Goal: Task Accomplishment & Management: Use online tool/utility

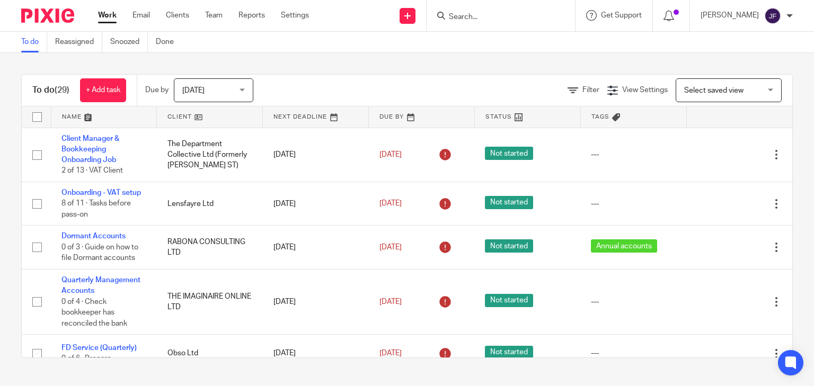
click at [513, 13] on input "Search" at bounding box center [495, 18] width 95 height 10
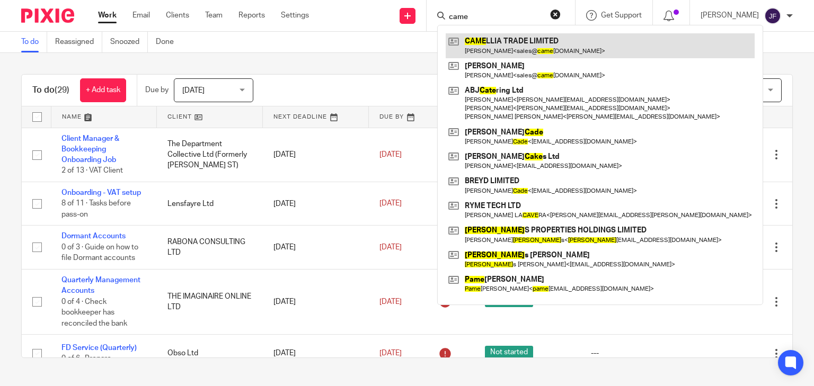
type input "came"
click at [585, 42] on link at bounding box center [600, 45] width 309 height 24
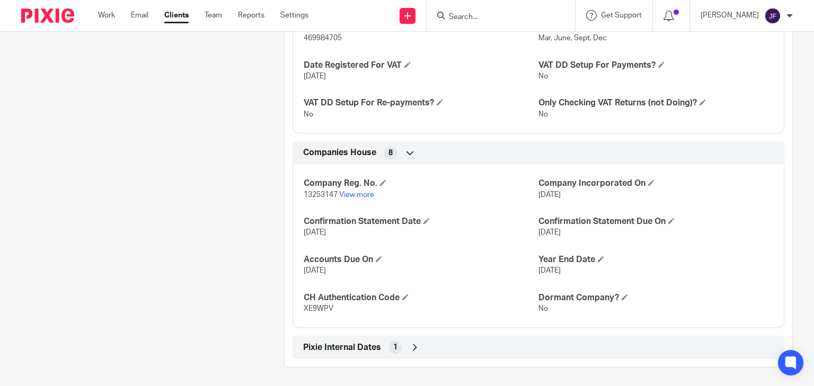
scroll to position [935, 0]
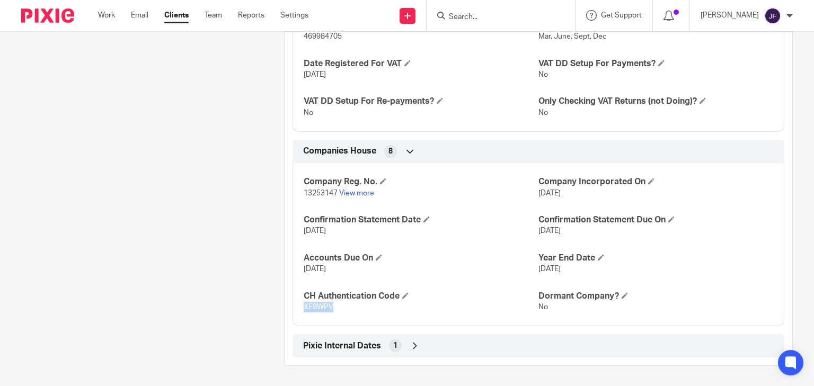
drag, startPoint x: 303, startPoint y: 305, endPoint x: 332, endPoint y: 306, distance: 28.6
click at [332, 306] on p "XE9WPV" at bounding box center [421, 307] width 235 height 11
copy span "XE9WPV"
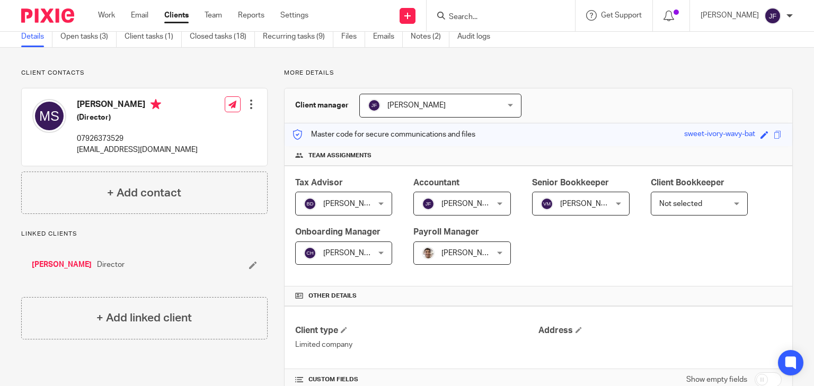
scroll to position [0, 0]
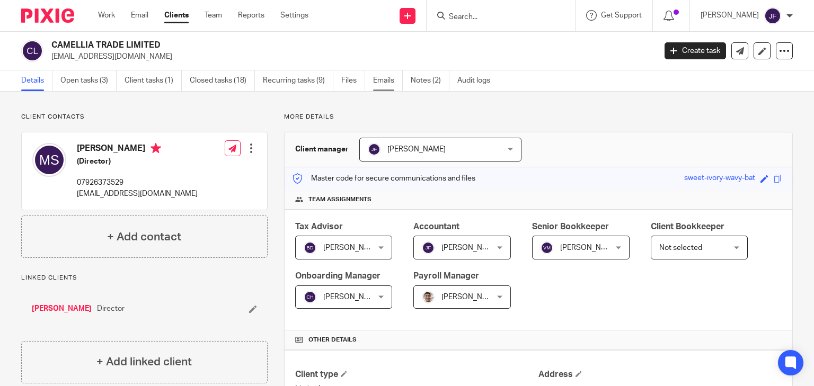
click at [379, 83] on link "Emails" at bounding box center [388, 80] width 30 height 21
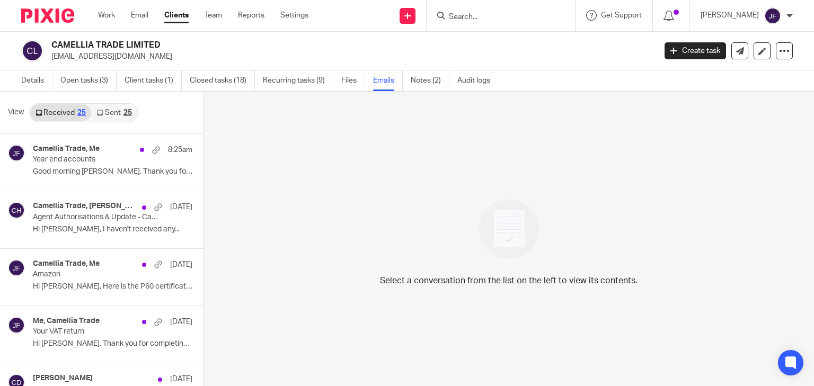
click at [121, 109] on link "Sent 25" at bounding box center [114, 112] width 46 height 17
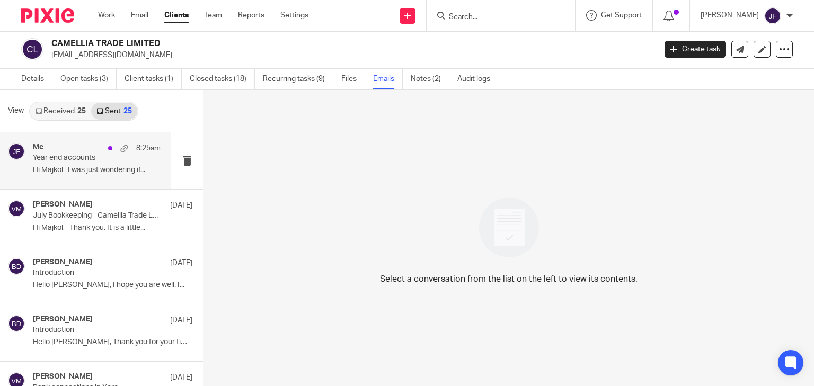
click at [91, 155] on p "Year end accounts" at bounding box center [84, 158] width 102 height 9
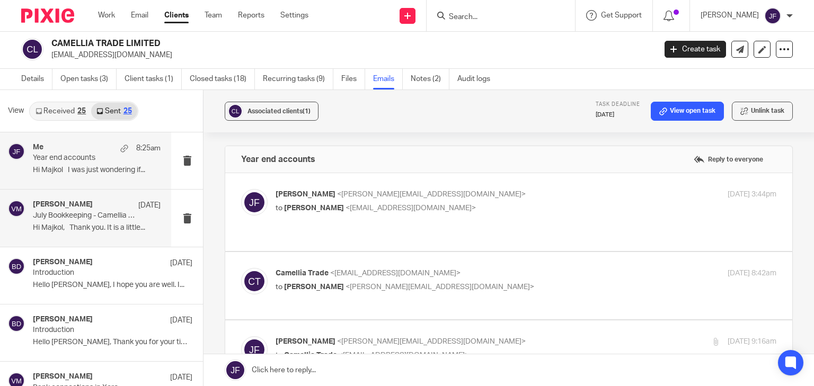
scroll to position [0, 0]
click at [348, 213] on p "to Majkol Simic <sales@camelliatrade.co.uk>" at bounding box center [443, 208] width 334 height 11
checkbox input "true"
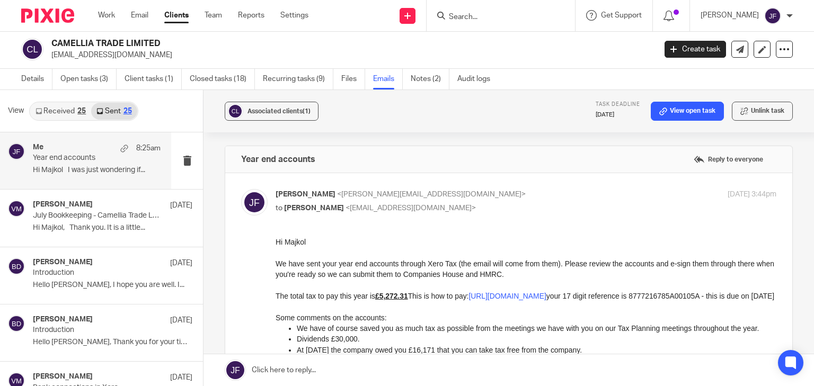
scroll to position [42, 0]
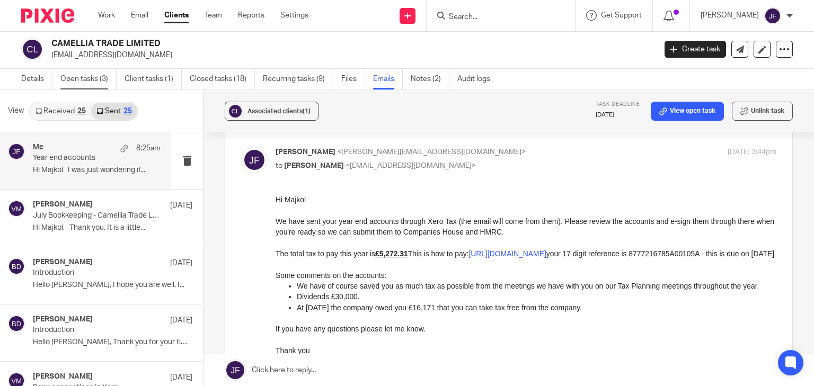
click at [94, 78] on link "Open tasks (3)" at bounding box center [88, 79] width 56 height 21
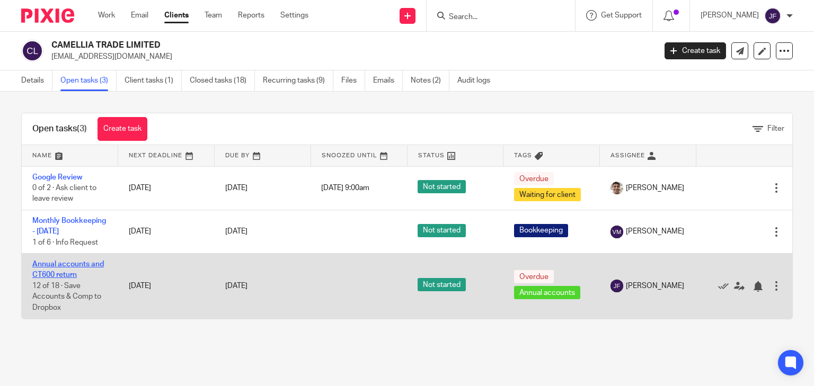
click at [65, 276] on link "Annual accounts and CT600 return" at bounding box center [68, 270] width 72 height 18
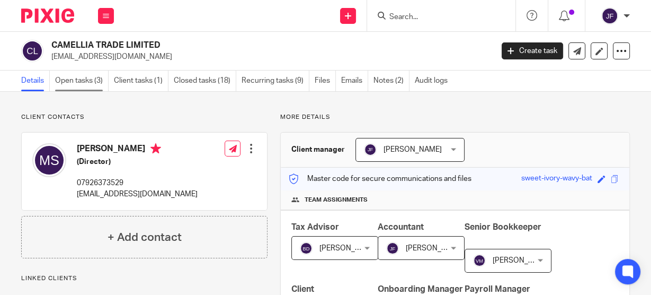
click at [72, 83] on link "Open tasks (3)" at bounding box center [82, 80] width 54 height 21
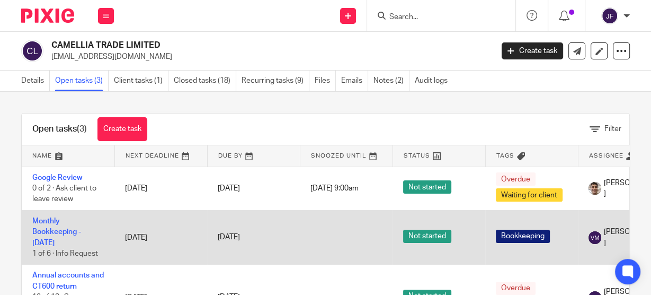
scroll to position [62, 0]
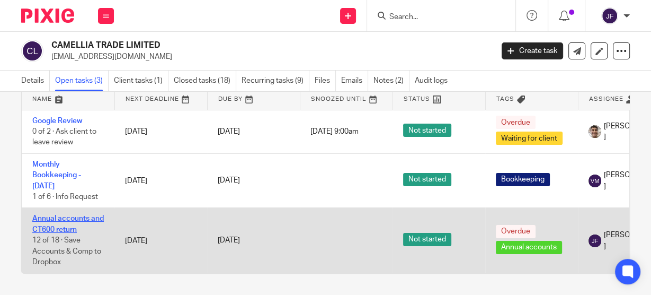
click at [69, 215] on link "Annual accounts and CT600 return" at bounding box center [68, 224] width 72 height 18
click at [75, 215] on link "Annual accounts and CT600 return" at bounding box center [68, 224] width 72 height 18
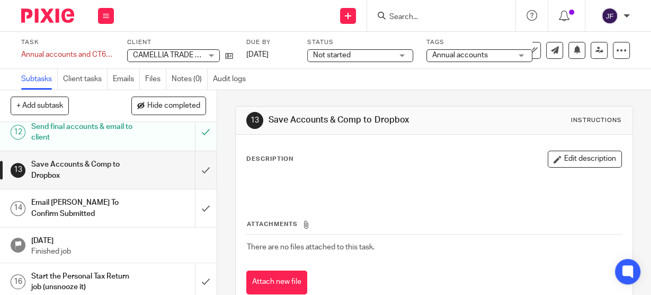
scroll to position [466, 0]
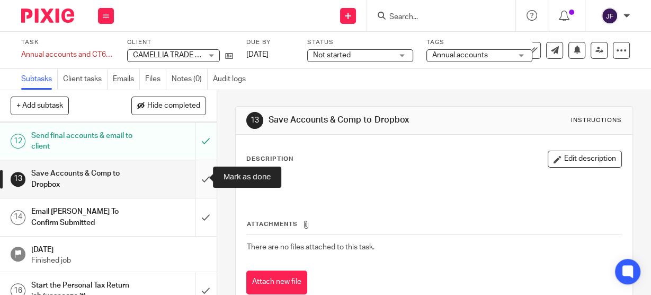
click at [195, 177] on input "submit" at bounding box center [108, 179] width 217 height 38
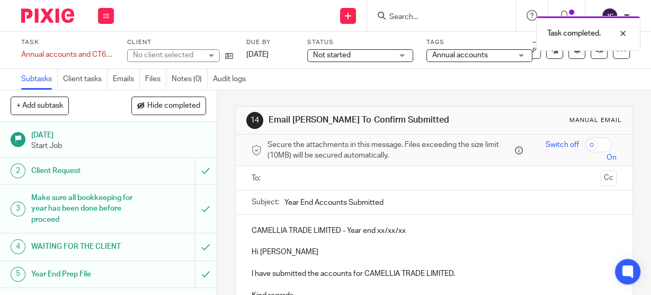
click at [341, 183] on ul at bounding box center [435, 177] width 332 height 17
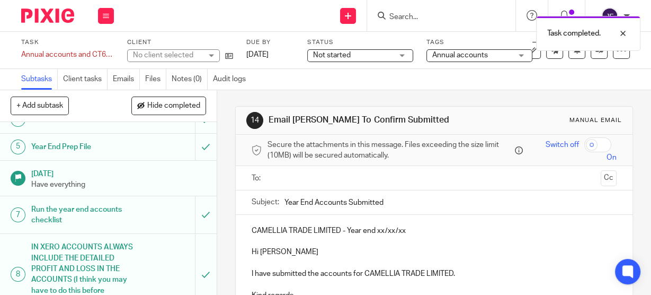
click at [341, 179] on input "text" at bounding box center [433, 178] width 325 height 12
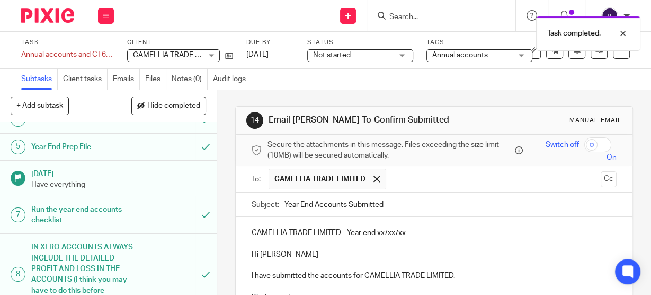
click at [378, 230] on p "CAMELLIA TRADE LIMITED - Year end xx/xx/xx" at bounding box center [434, 232] width 365 height 11
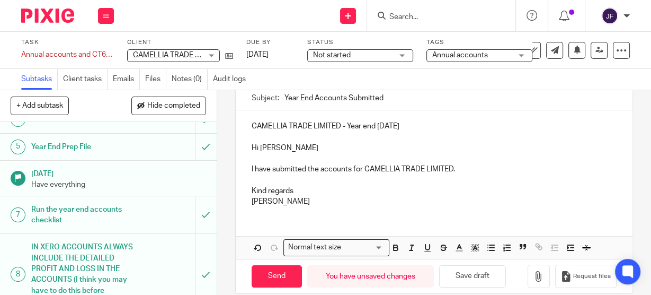
scroll to position [119, 0]
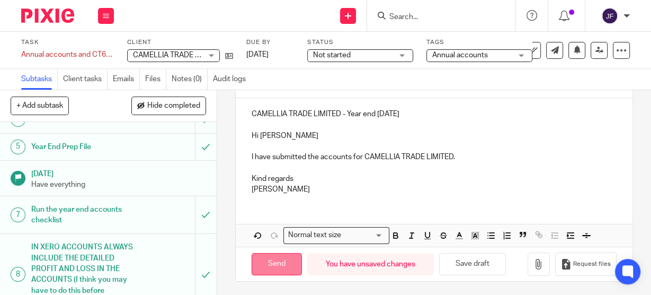
click at [273, 263] on input "Send" at bounding box center [277, 264] width 50 height 23
type input "Sent"
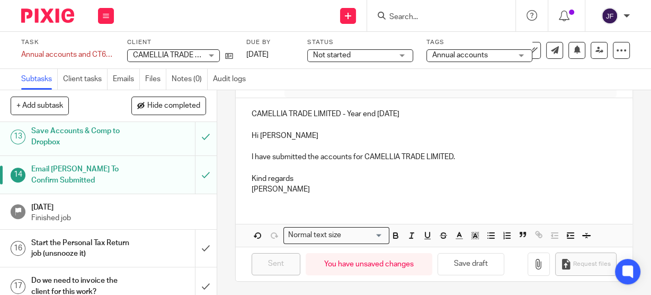
scroll to position [543, 0]
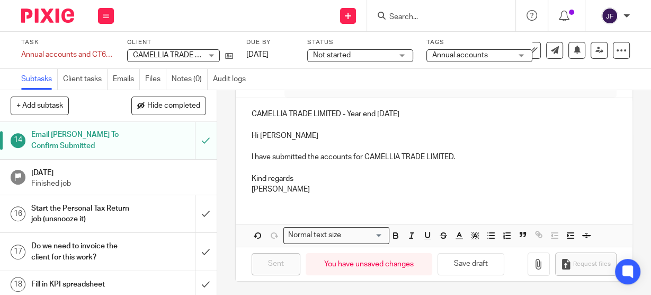
click at [431, 14] on input "Search" at bounding box center [436, 18] width 95 height 10
click at [193, 210] on input "submit" at bounding box center [108, 214] width 217 height 38
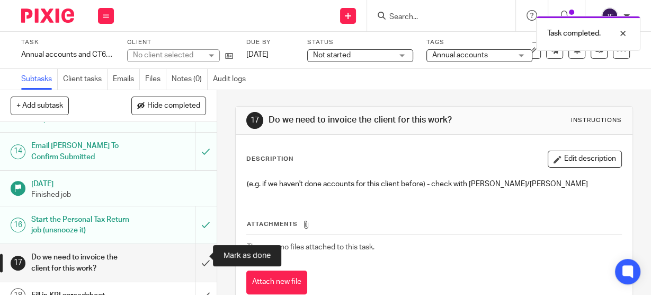
scroll to position [543, 0]
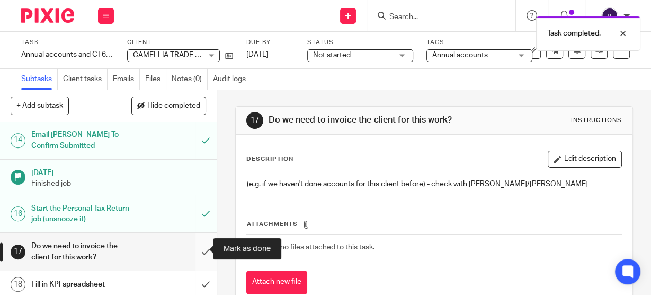
click at [195, 249] on input "submit" at bounding box center [108, 252] width 217 height 38
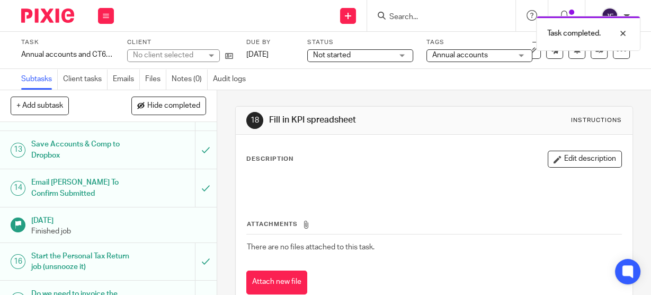
scroll to position [543, 0]
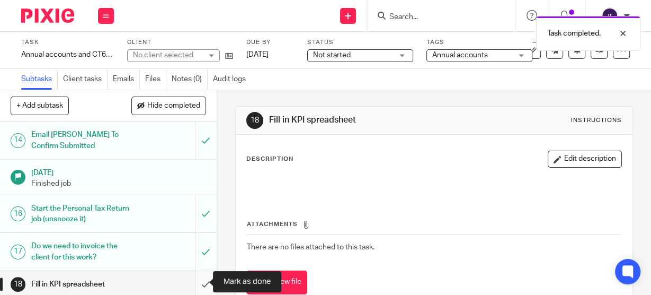
click at [196, 279] on input "submit" at bounding box center [108, 284] width 217 height 27
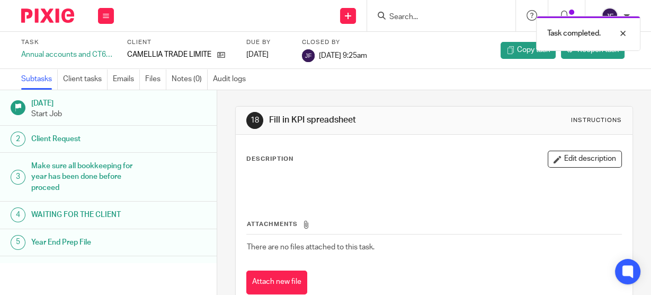
click at [415, 16] on div "Task completed." at bounding box center [483, 31] width 315 height 40
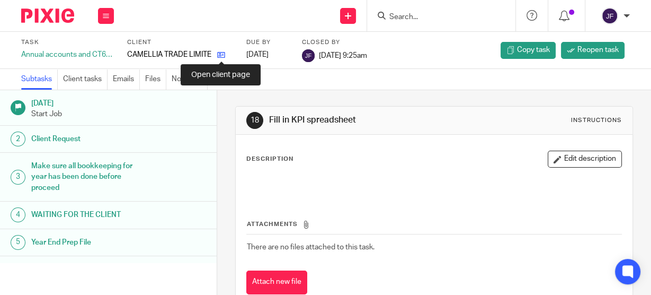
click at [221, 55] on icon at bounding box center [221, 55] width 8 height 8
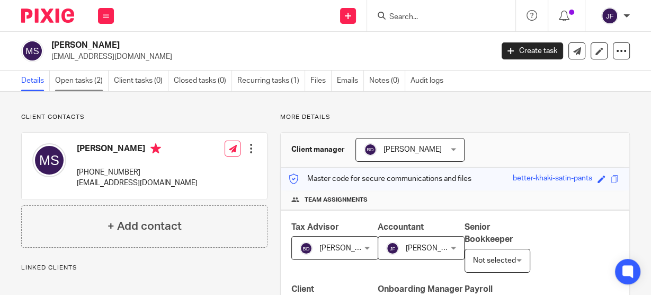
click at [81, 78] on link "Open tasks (2)" at bounding box center [82, 80] width 54 height 21
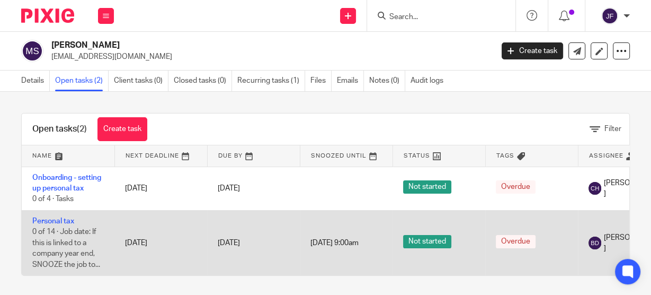
click at [81, 234] on span "0 of 14 · Job date: If this is linked to a company year end, SNOOZE the job to.…" at bounding box center [66, 248] width 68 height 40
click at [64, 218] on link "Personal tax" at bounding box center [53, 220] width 42 height 7
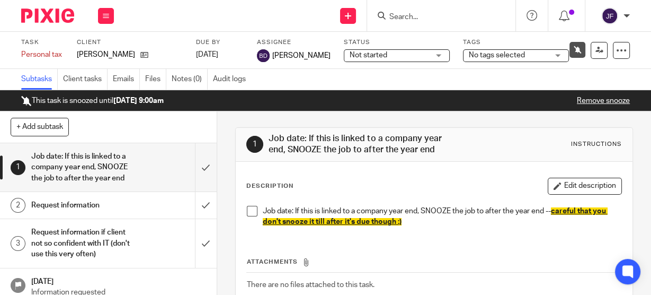
click at [612, 100] on link "Remove snooze" at bounding box center [603, 100] width 53 height 7
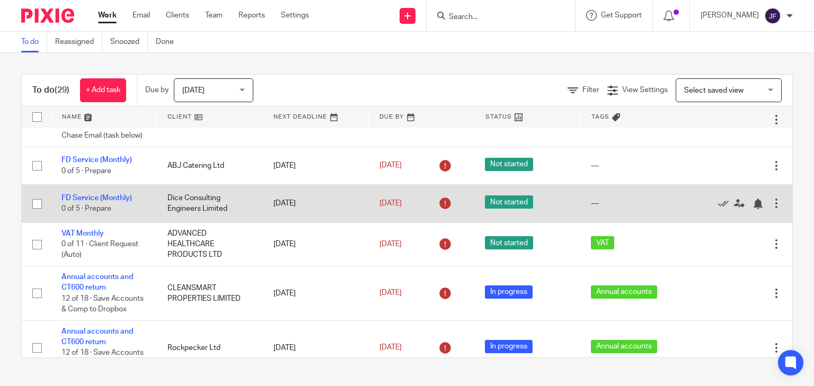
scroll to position [551, 0]
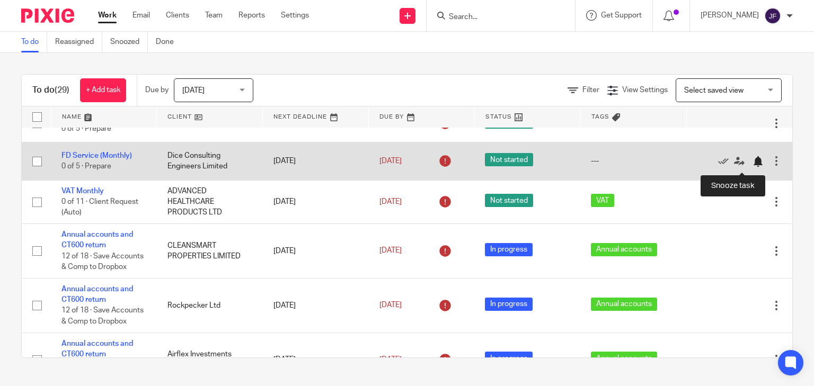
click at [753, 164] on div at bounding box center [758, 161] width 11 height 11
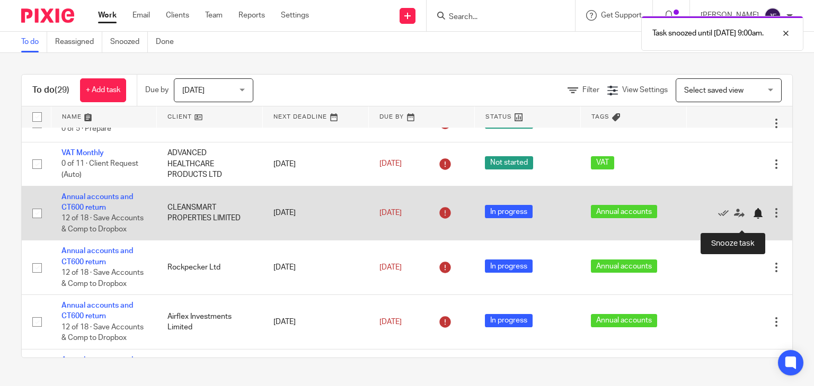
click at [753, 219] on div at bounding box center [758, 213] width 11 height 11
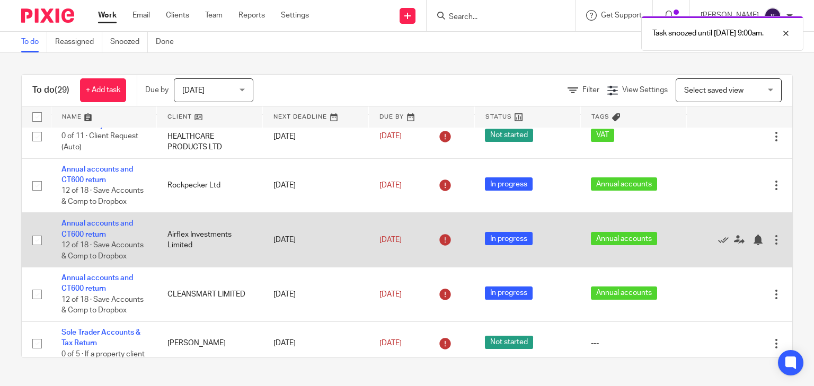
scroll to position [594, 0]
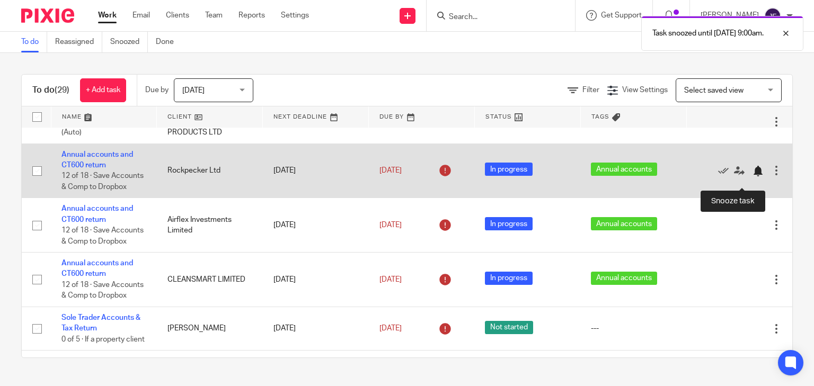
click at [753, 177] on div at bounding box center [758, 171] width 11 height 11
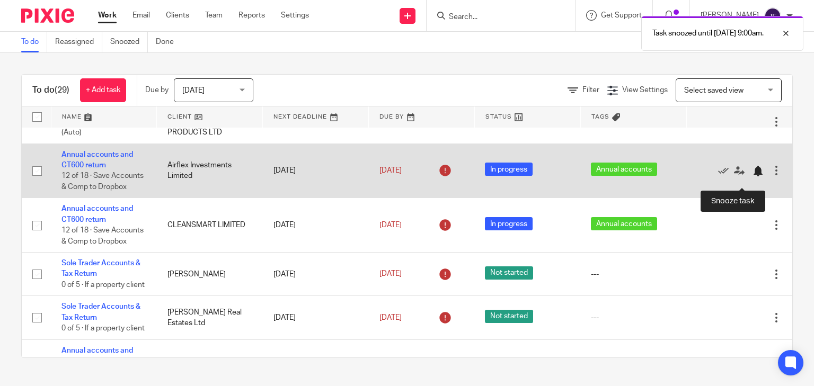
click at [753, 177] on div at bounding box center [758, 171] width 11 height 11
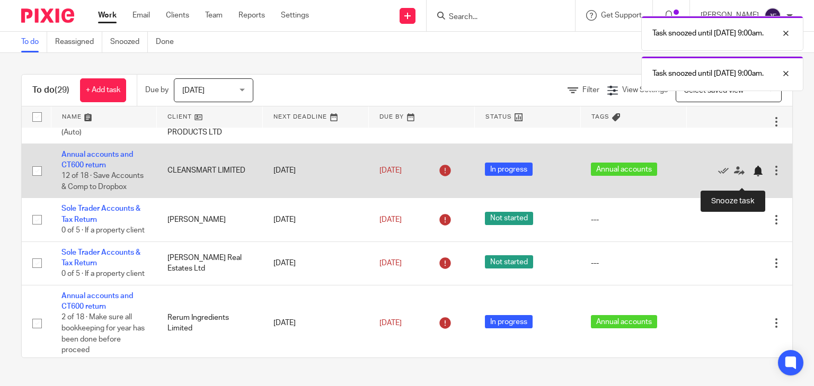
click at [753, 177] on div at bounding box center [758, 171] width 11 height 11
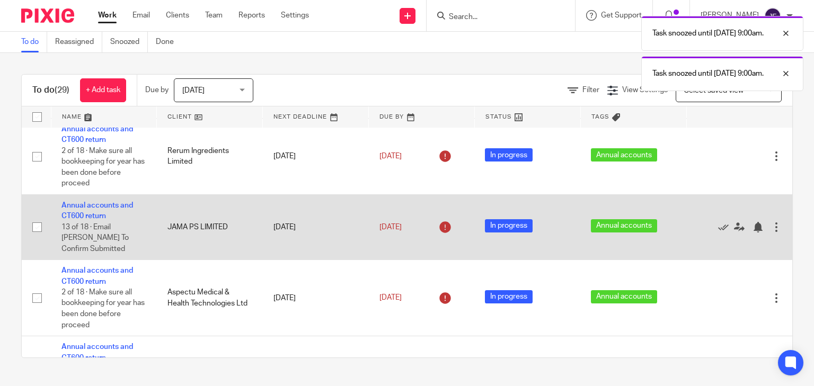
scroll to position [721, 0]
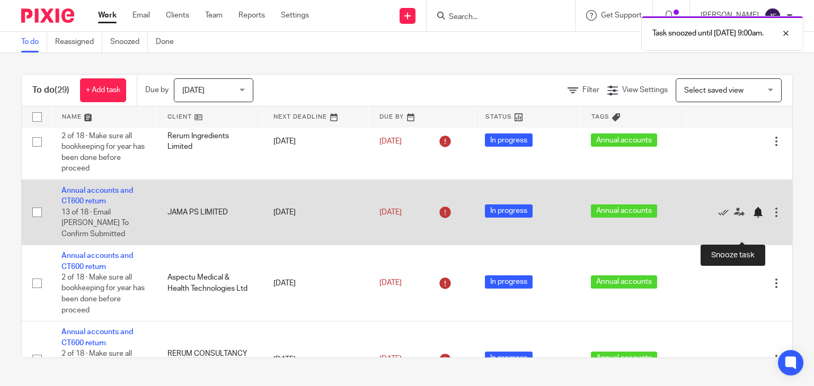
click at [753, 218] on div at bounding box center [758, 212] width 11 height 11
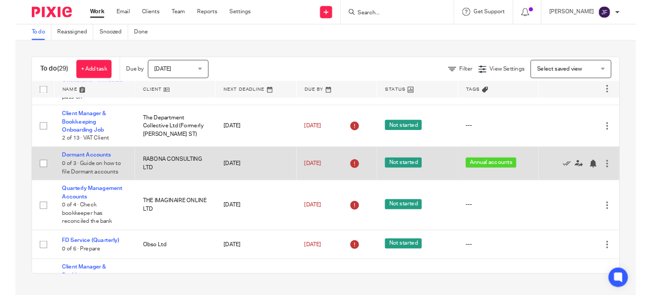
scroll to position [0, 0]
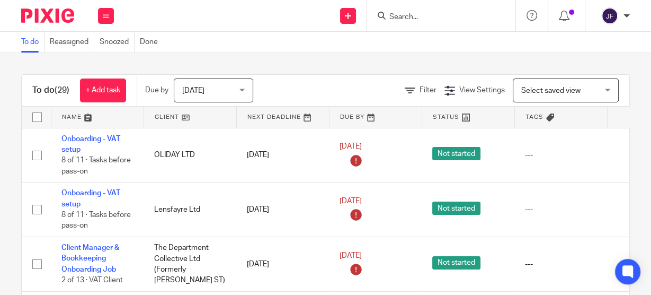
click at [438, 14] on input "Search" at bounding box center [436, 18] width 95 height 10
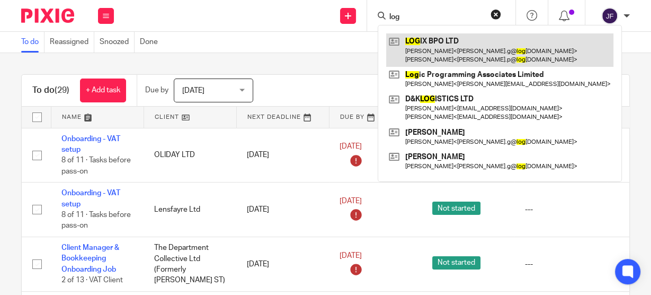
type input "log"
click at [429, 39] on link at bounding box center [499, 49] width 227 height 33
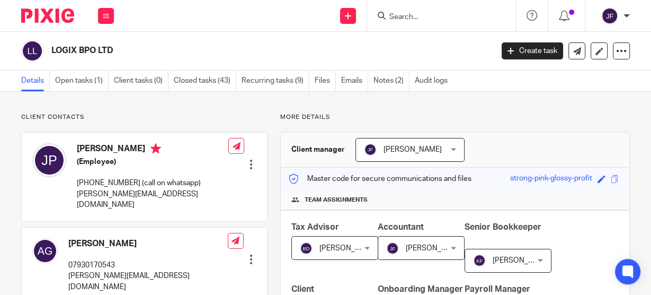
click at [436, 13] on input "Search" at bounding box center [436, 18] width 95 height 10
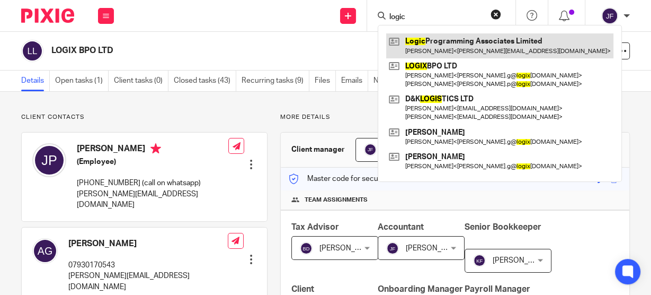
type input "logic"
click at [446, 47] on link at bounding box center [499, 45] width 227 height 24
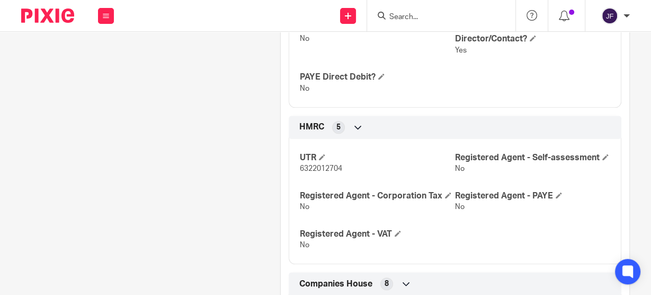
scroll to position [891, 0]
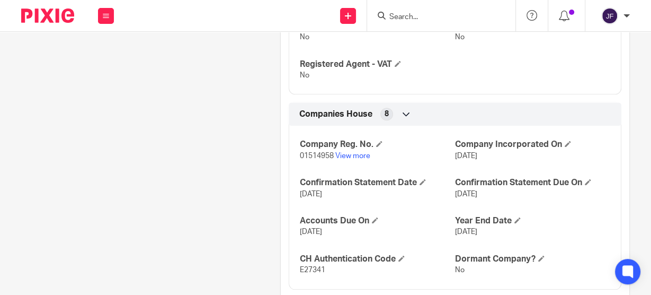
click at [359, 161] on p "01514958 View more" at bounding box center [377, 156] width 155 height 11
click at [359, 160] on link "View more" at bounding box center [353, 155] width 35 height 7
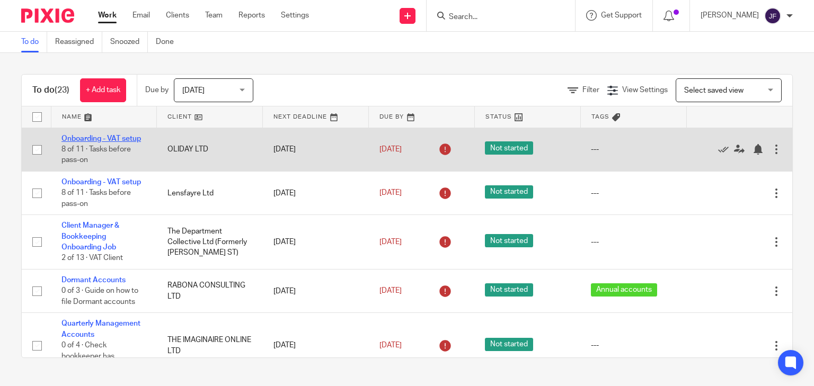
click at [100, 126] on td "Onboarding - VAT setup 8 of 11 · Tasks before pass-on" at bounding box center [104, 149] width 106 height 43
click at [102, 126] on link "Onboarding - VAT setup" at bounding box center [101, 138] width 80 height 7
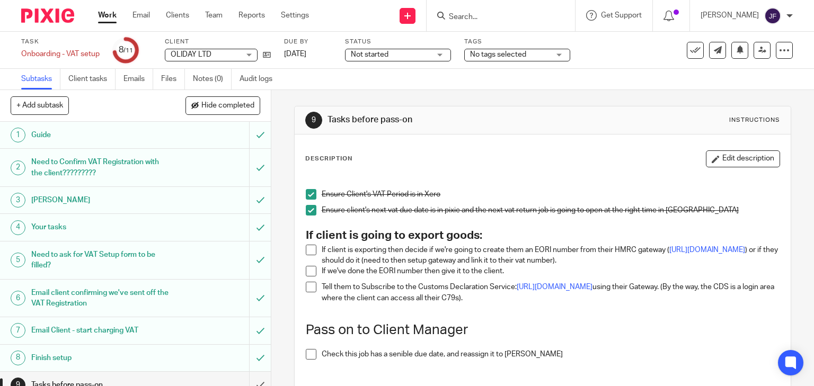
click at [129, 133] on h1 "Guide" at bounding box center [100, 135] width 138 height 16
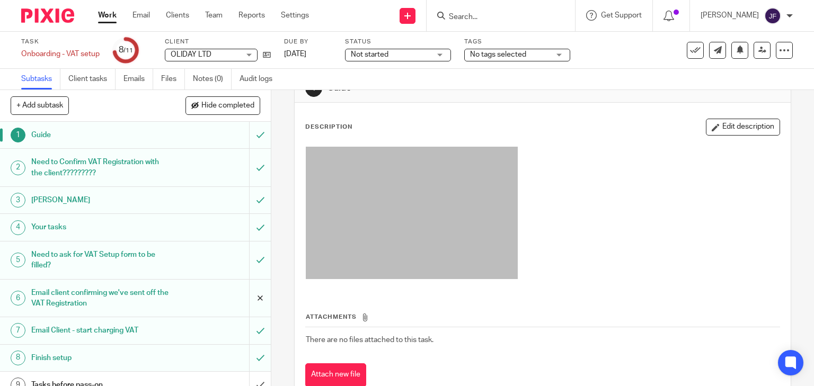
scroll to position [64, 0]
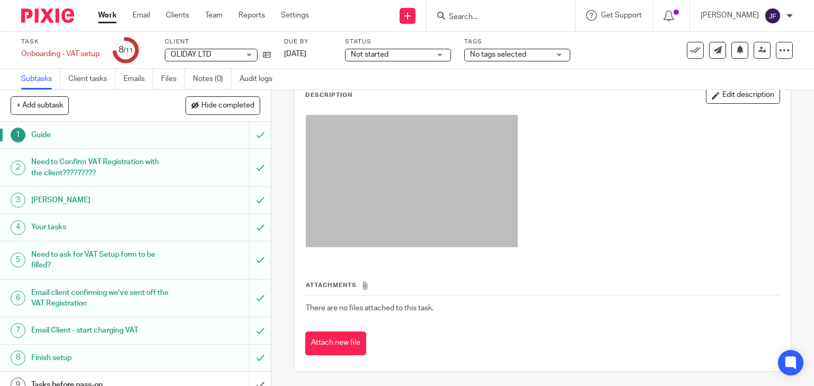
click at [86, 168] on h1 "Need to Confirm VAT Registration with the client?????????" at bounding box center [100, 167] width 138 height 27
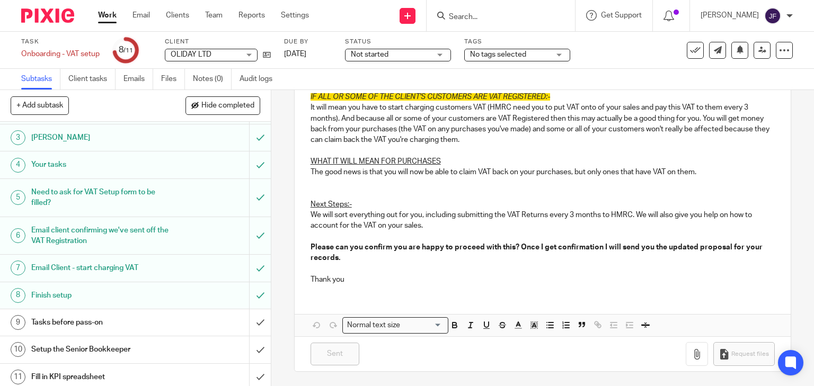
scroll to position [66, 0]
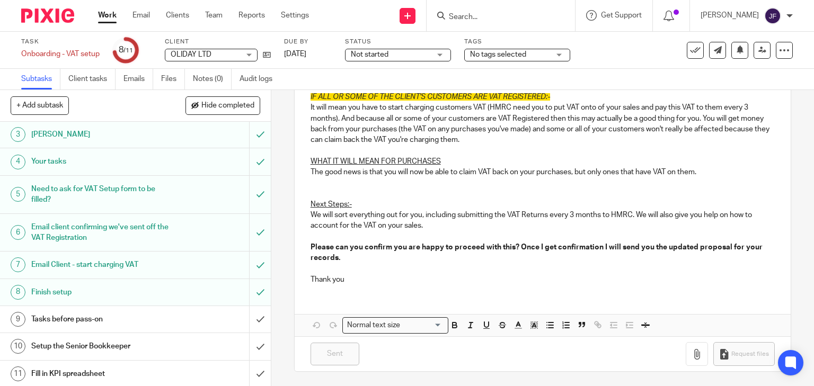
drag, startPoint x: 129, startPoint y: 324, endPoint x: 124, endPoint y: 316, distance: 9.6
click at [129, 324] on h1 "Tasks before pass-on" at bounding box center [100, 320] width 138 height 16
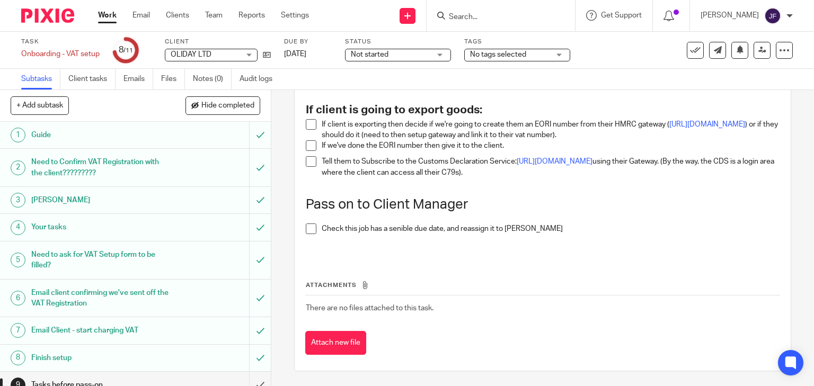
scroll to position [66, 0]
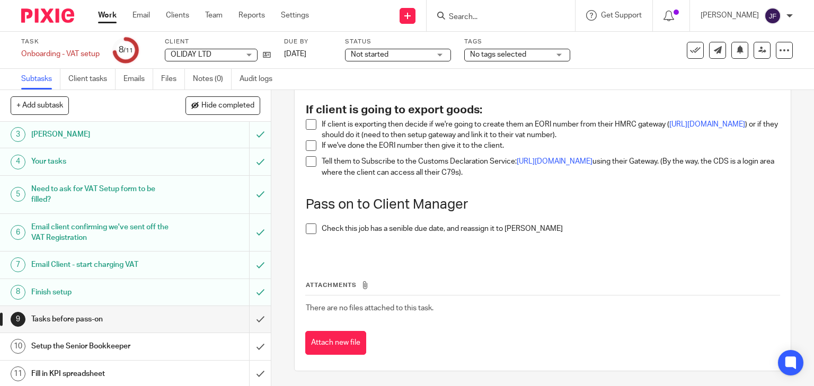
click at [124, 344] on h1 "Setup the Senior Bookkeeper" at bounding box center [100, 347] width 138 height 16
